Goal: Ask a question: Seek information or help from site administrators or community

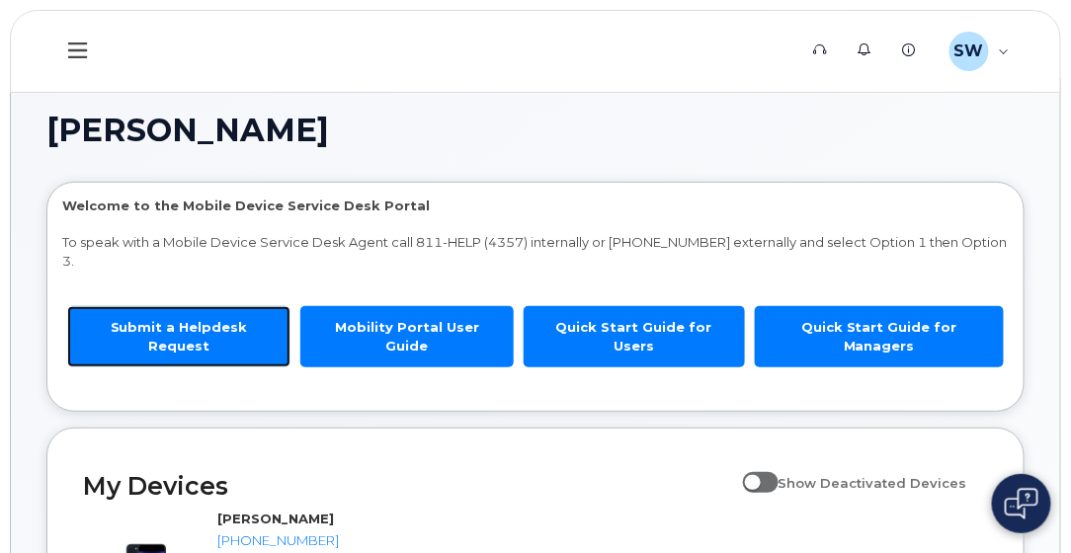
click at [173, 328] on link "Submit a Helpdesk Request" at bounding box center [178, 336] width 223 height 60
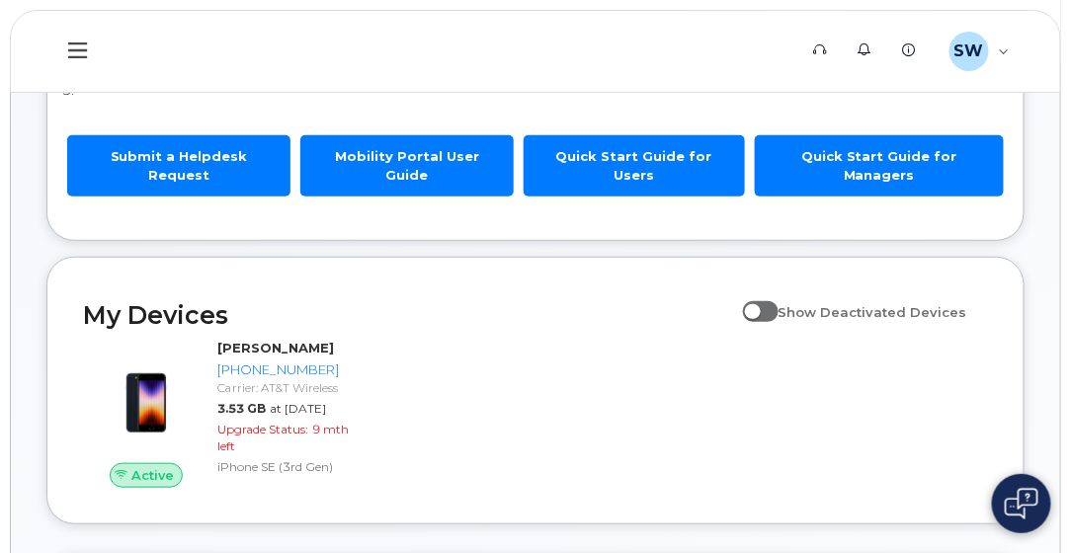
scroll to position [198, 0]
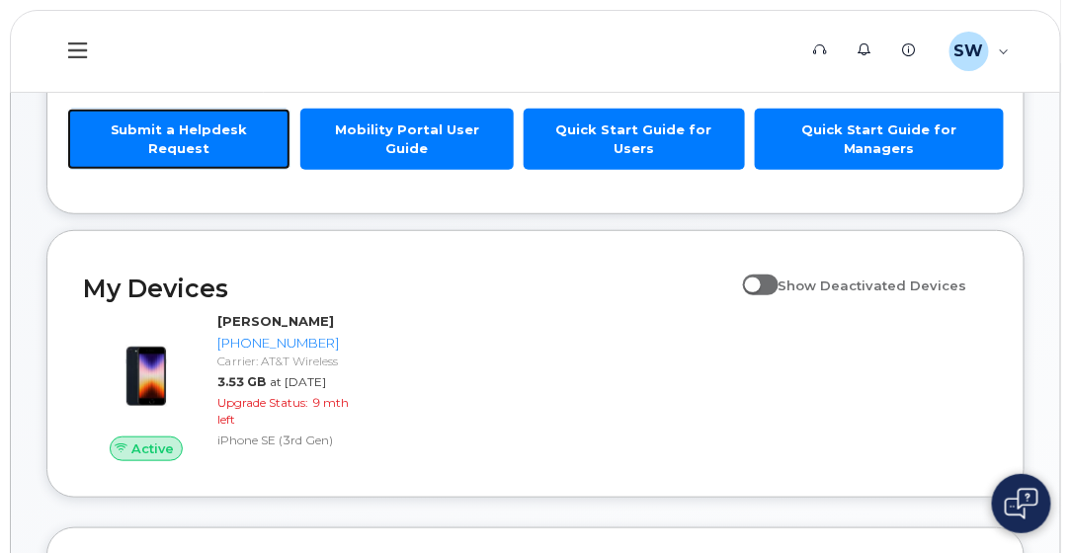
click at [189, 132] on link "Submit a Helpdesk Request" at bounding box center [178, 139] width 223 height 60
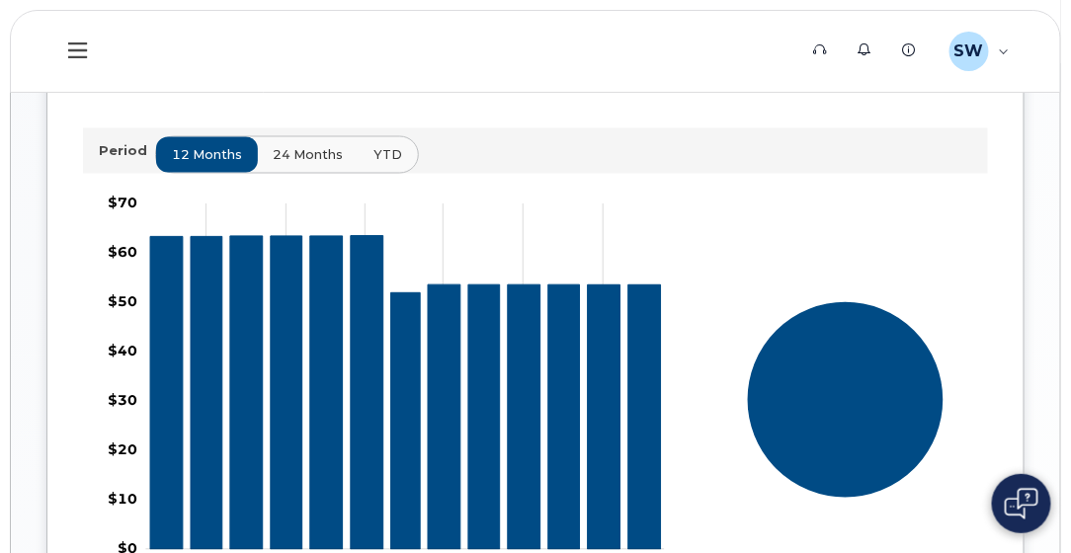
scroll to position [889, 0]
